Goal: Navigation & Orientation: Find specific page/section

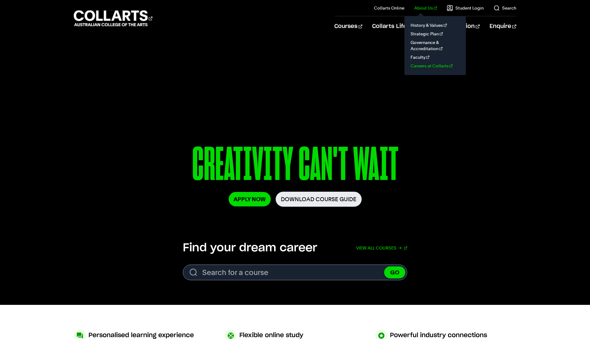
click at [425, 63] on link "Careers at Collarts" at bounding box center [436, 65] width 52 height 9
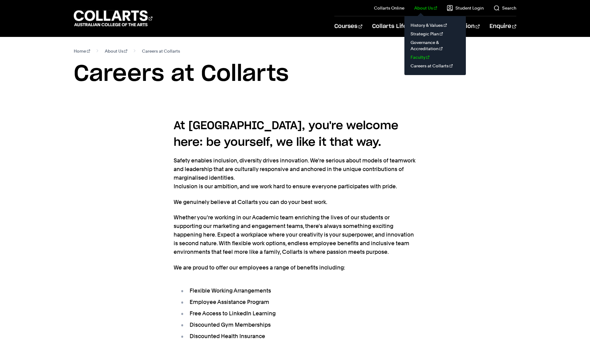
click at [424, 57] on link "Faculty" at bounding box center [436, 57] width 52 height 9
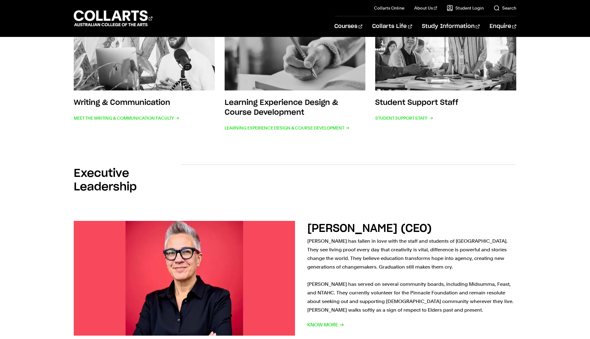
scroll to position [385, 0]
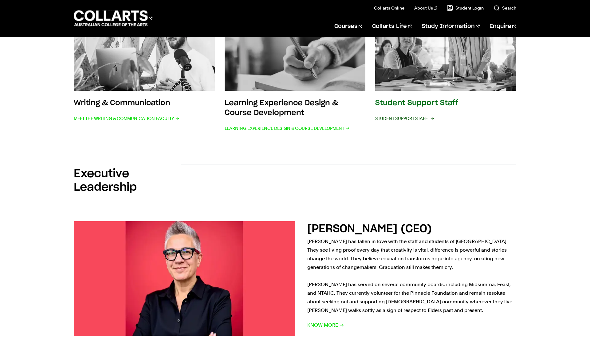
click at [399, 121] on span "Student Support Staff" at bounding box center [404, 118] width 58 height 9
